Goal: Find specific fact: Find specific fact

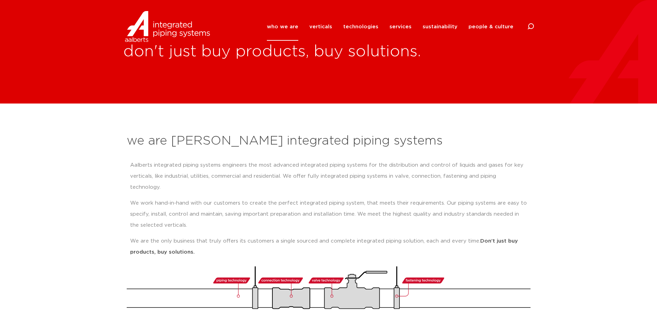
click at [291, 32] on link "who we are" at bounding box center [282, 27] width 31 height 28
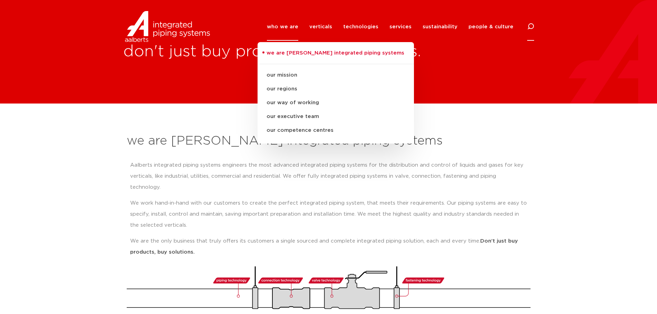
click at [531, 29] on icon at bounding box center [530, 26] width 8 height 8
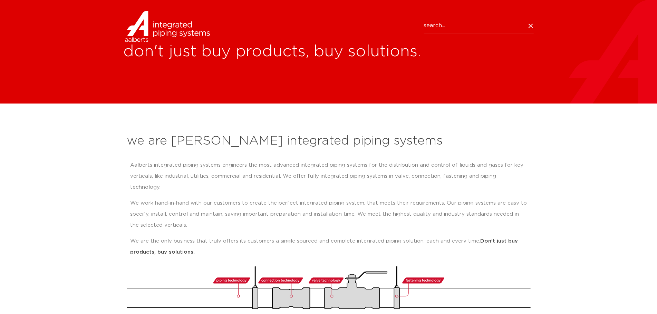
click at [455, 27] on input "Search" at bounding box center [479, 26] width 110 height 16
type input "3810301"
click button "Search" at bounding box center [0, 0] width 0 height 0
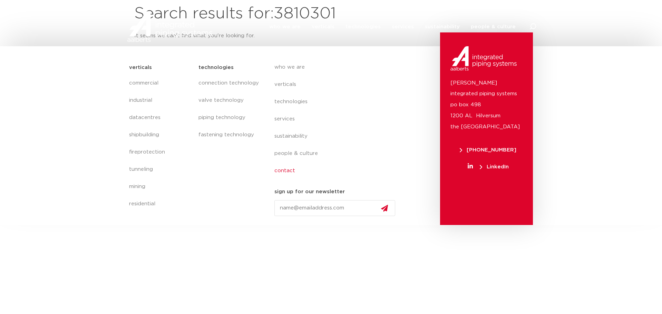
click at [287, 167] on link "contact" at bounding box center [337, 170] width 126 height 17
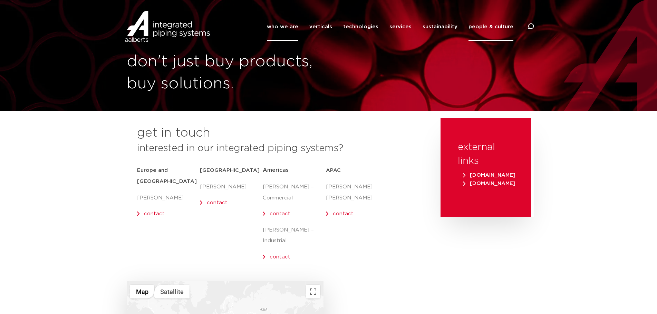
click at [292, 30] on link "who we are" at bounding box center [282, 27] width 31 height 28
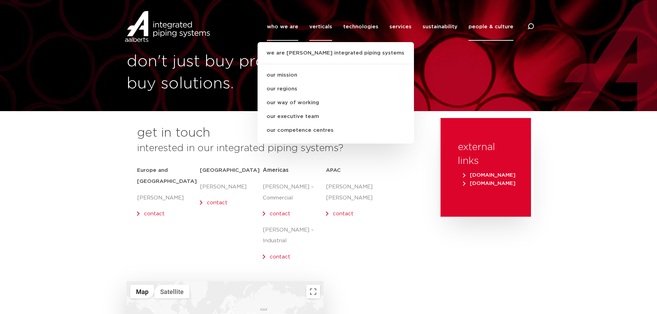
click at [328, 29] on link "verticals" at bounding box center [320, 27] width 23 height 28
